Goal: Information Seeking & Learning: Learn about a topic

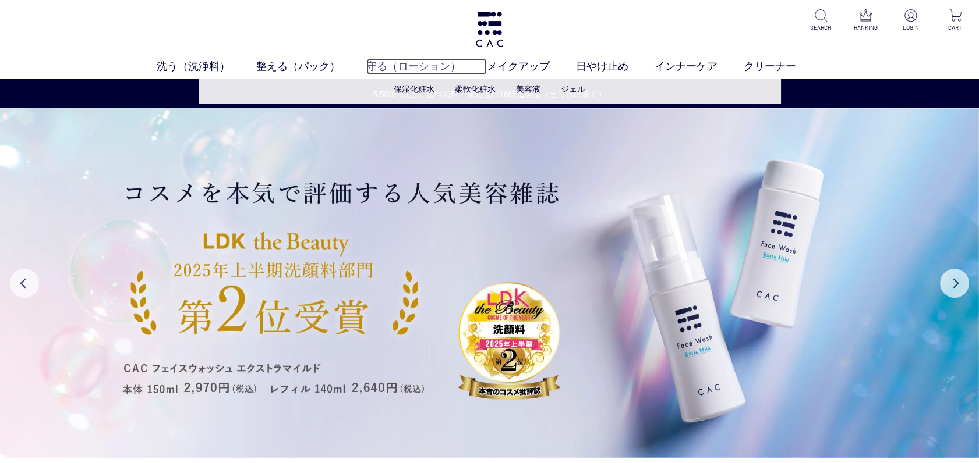
click at [401, 69] on link "守る（ローション）" at bounding box center [426, 67] width 121 height 16
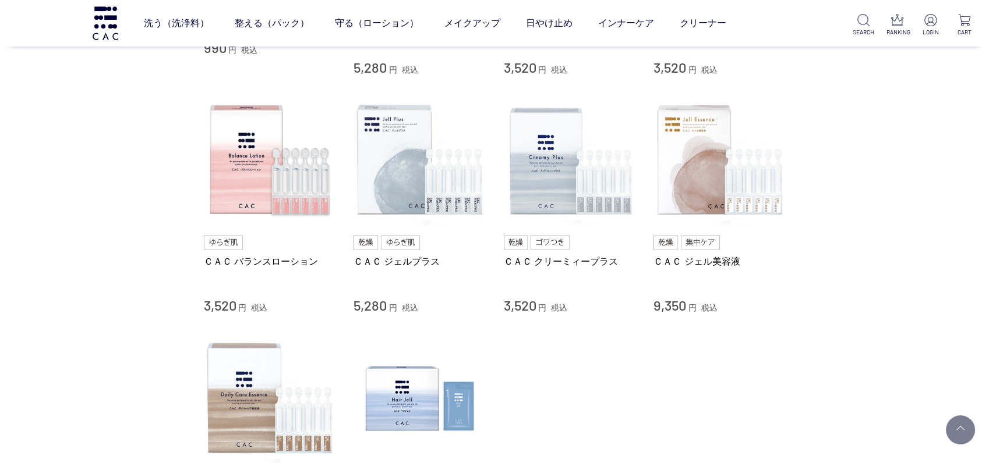
scroll to position [215, 0]
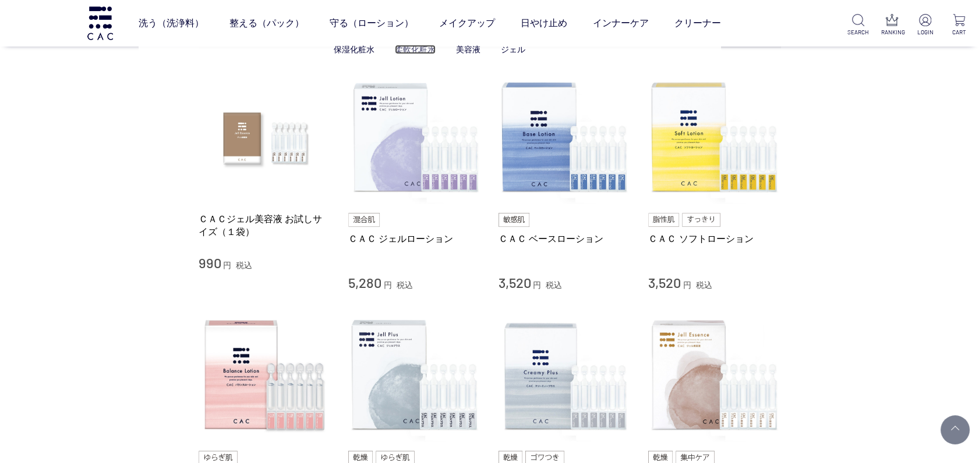
click at [417, 45] on link "柔軟化粧水" at bounding box center [415, 49] width 41 height 9
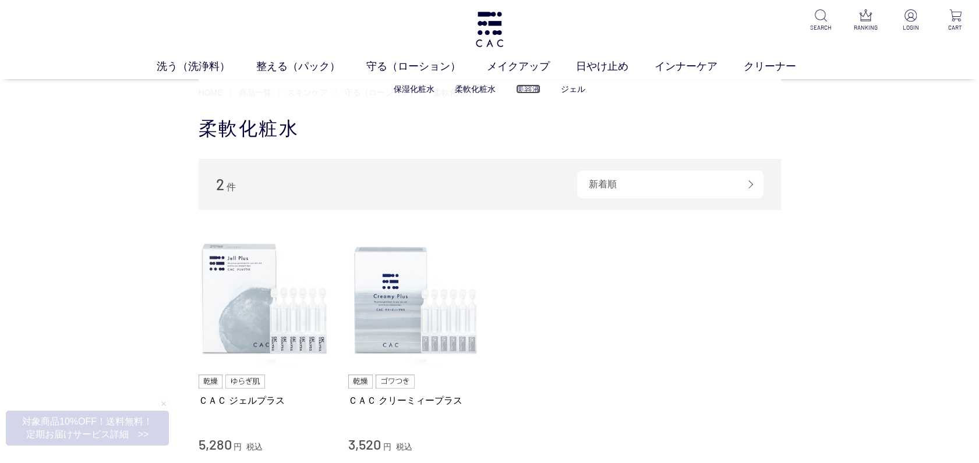
click at [537, 91] on link "美容液" at bounding box center [528, 88] width 24 height 9
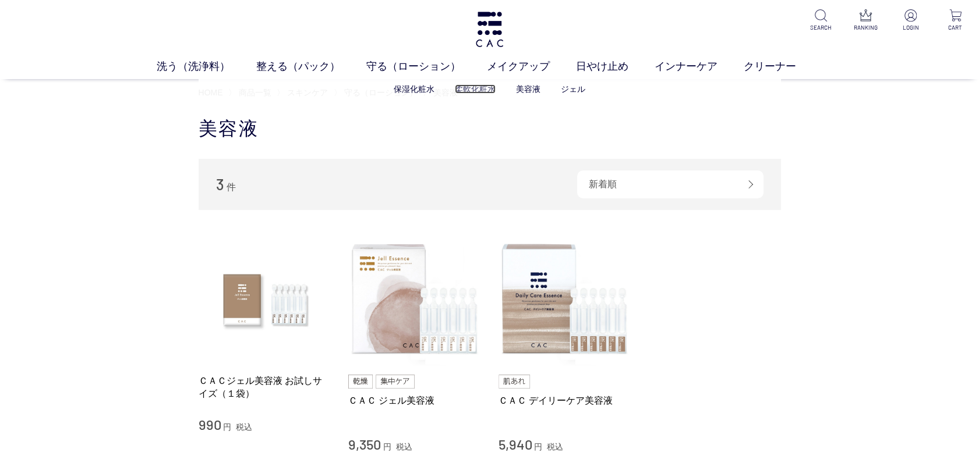
click at [474, 89] on link "柔軟化粧水" at bounding box center [475, 88] width 41 height 9
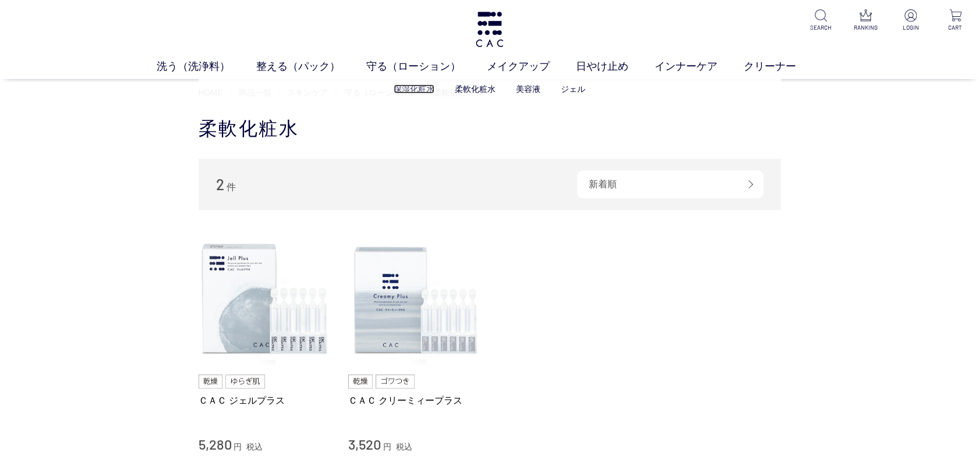
click at [415, 89] on link "保湿化粧水" at bounding box center [414, 88] width 41 height 9
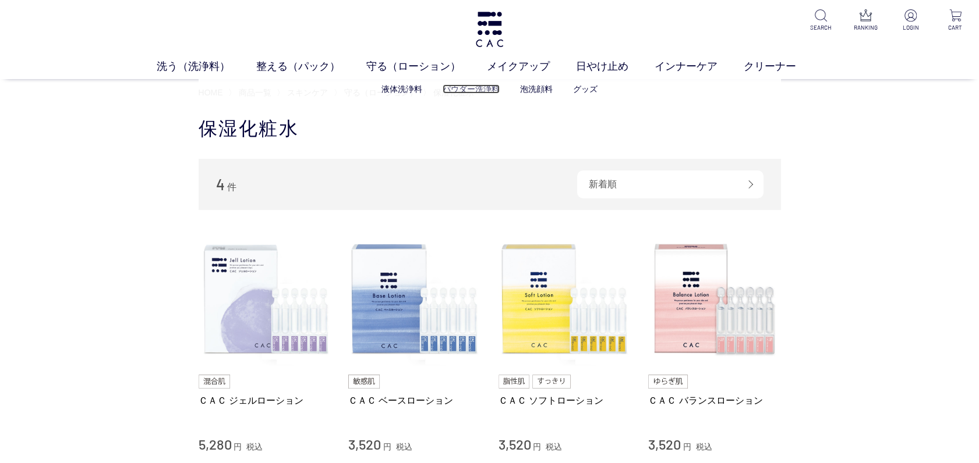
click at [467, 89] on link "パウダー洗浄料" at bounding box center [471, 88] width 57 height 9
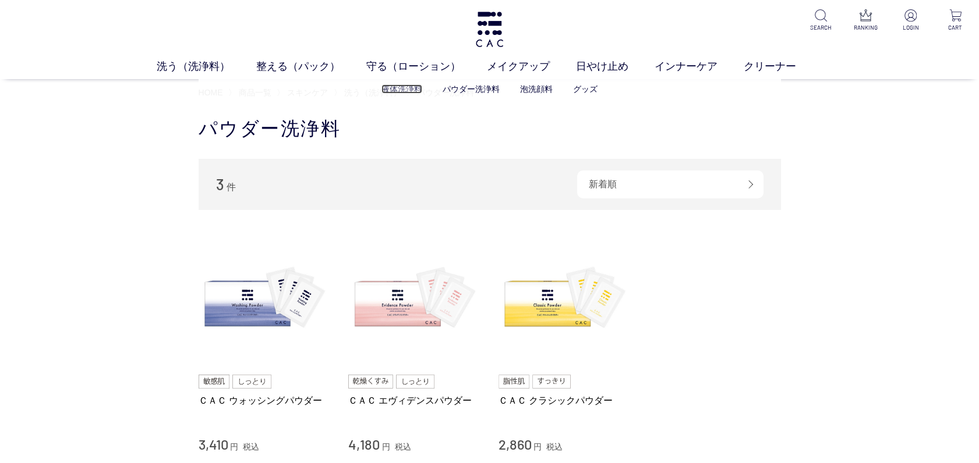
click at [395, 91] on link "液体洗浄料" at bounding box center [401, 88] width 41 height 9
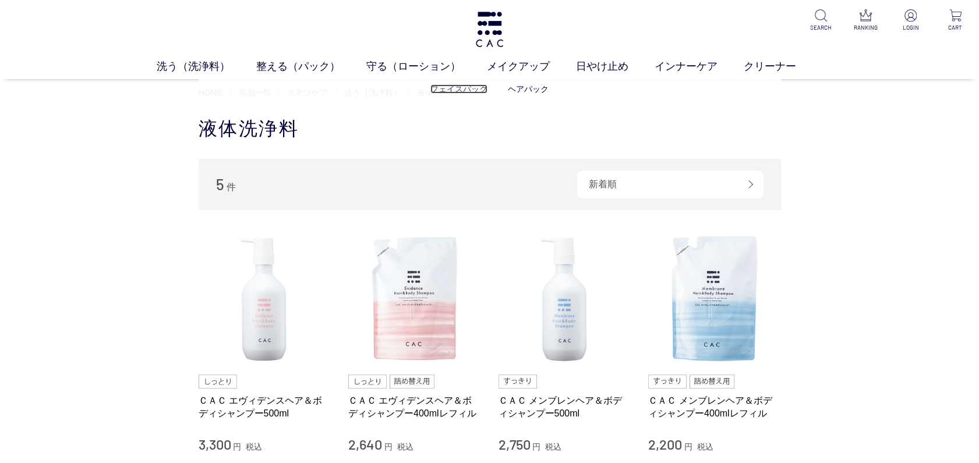
click at [466, 90] on link "フェイスパック" at bounding box center [458, 88] width 57 height 9
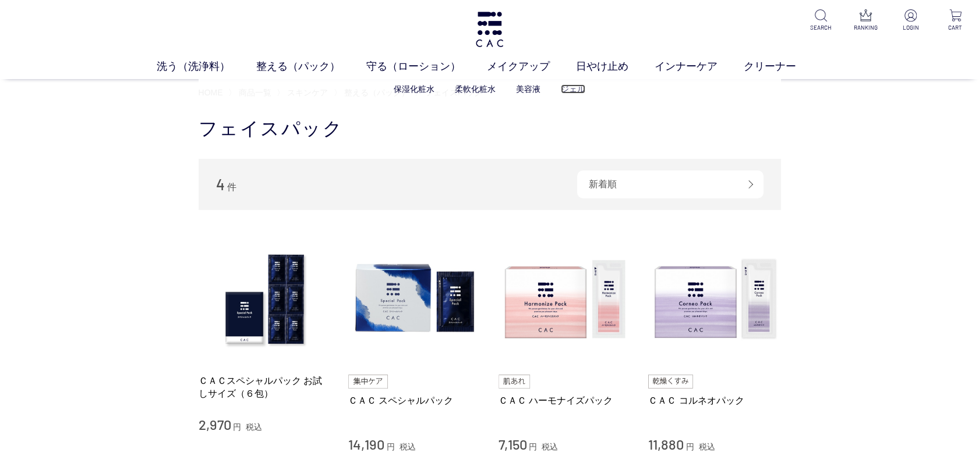
click at [573, 89] on link "ジェル" at bounding box center [573, 88] width 24 height 9
